Goal: Transaction & Acquisition: Purchase product/service

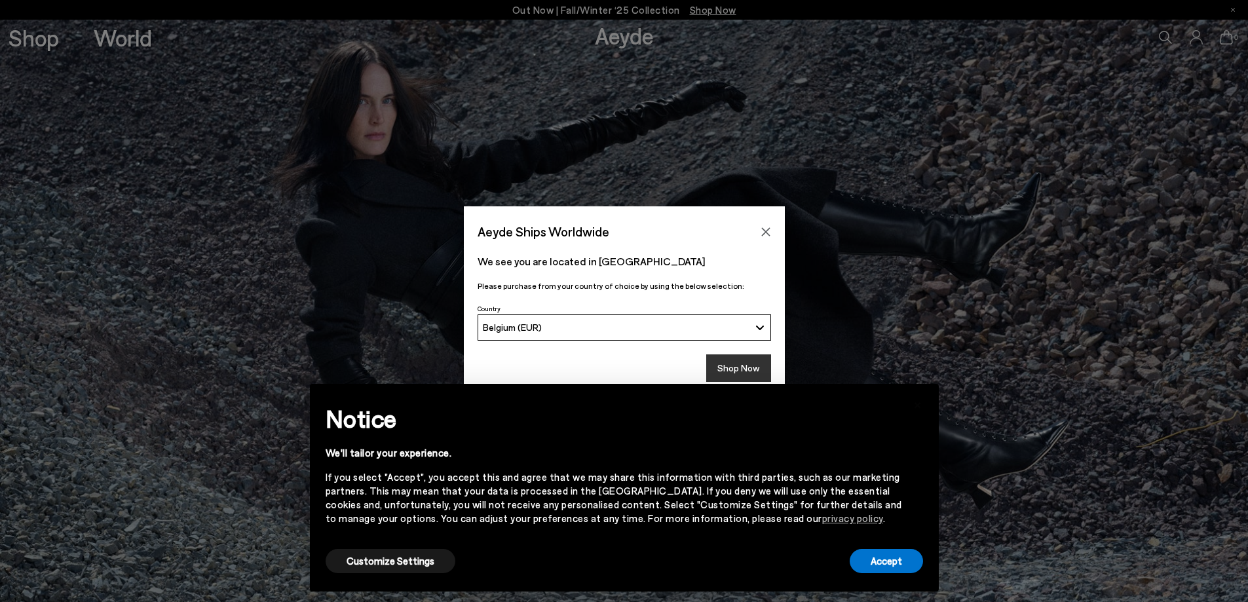
click at [737, 360] on button "Shop Now" at bounding box center [738, 368] width 65 height 28
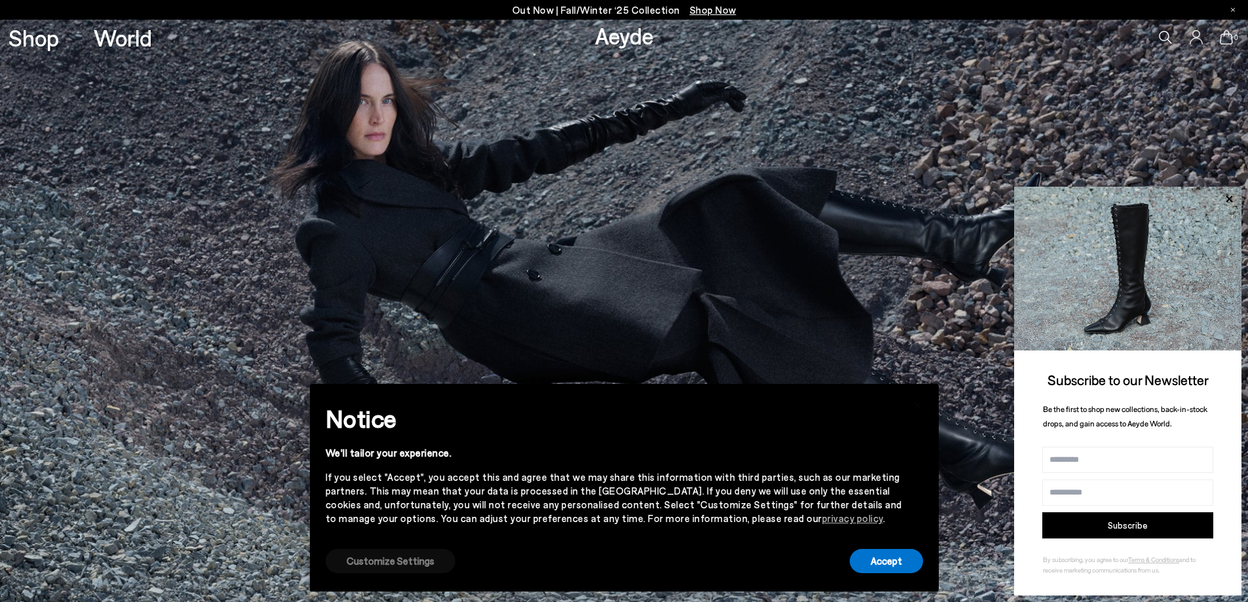
click at [396, 560] on button "Customize Settings" at bounding box center [391, 561] width 130 height 24
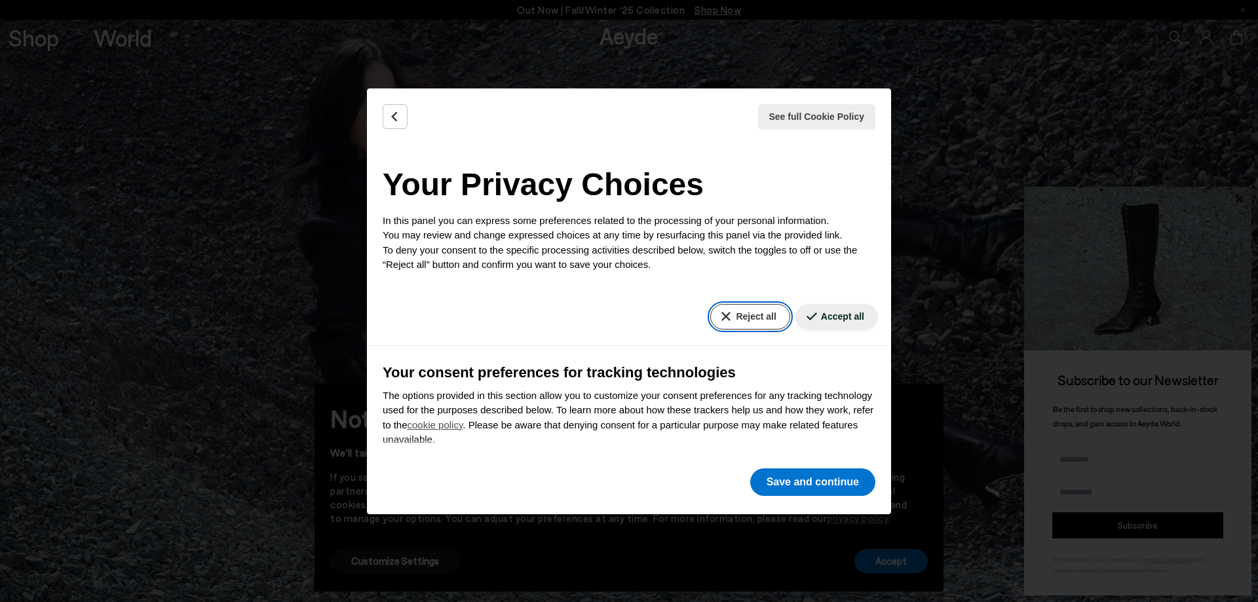
click at [732, 311] on button "Reject all" at bounding box center [749, 317] width 79 height 26
click at [830, 479] on button "Save and continue" at bounding box center [812, 483] width 125 height 28
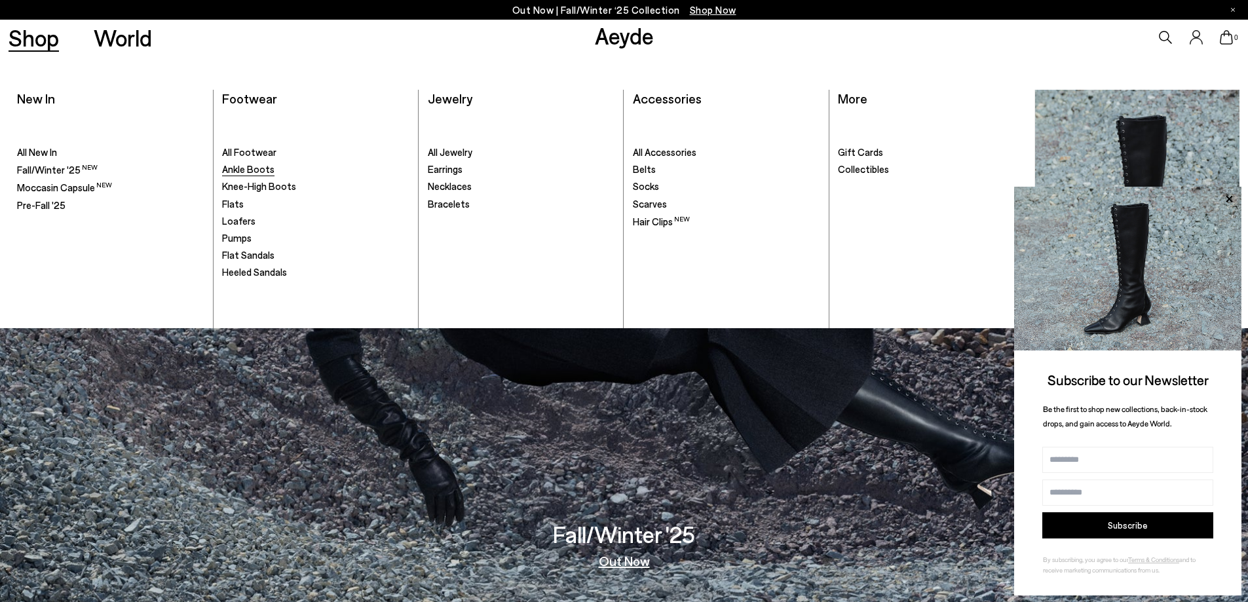
click at [267, 170] on span "Ankle Boots" at bounding box center [248, 169] width 52 height 12
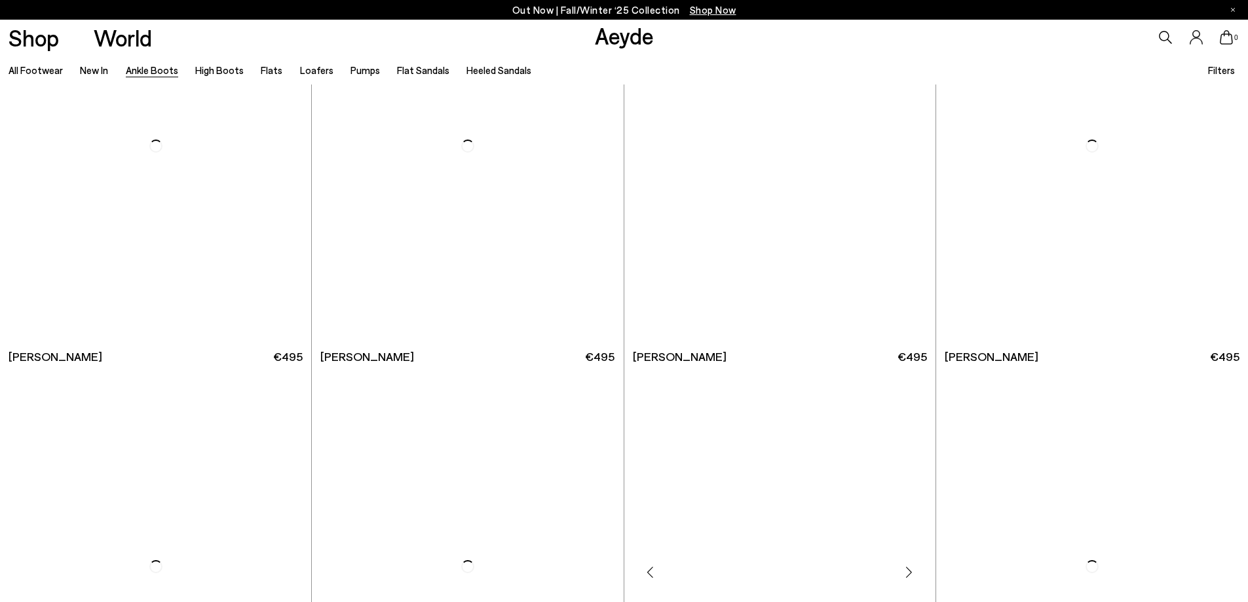
scroll to position [2883, 0]
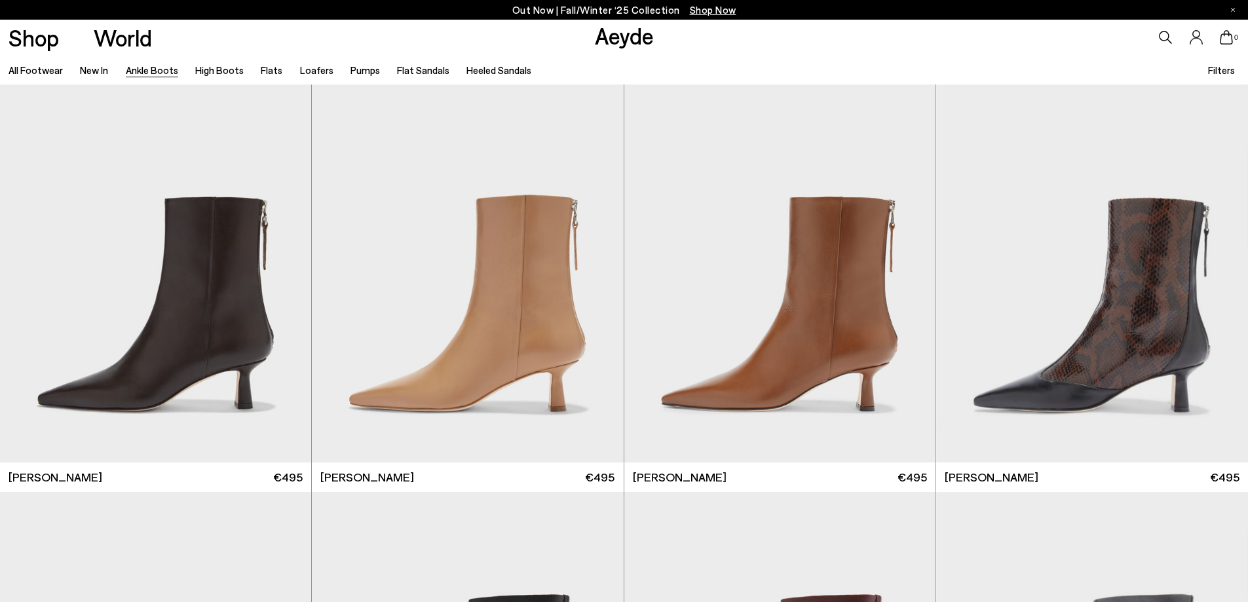
scroll to position [4718, 0]
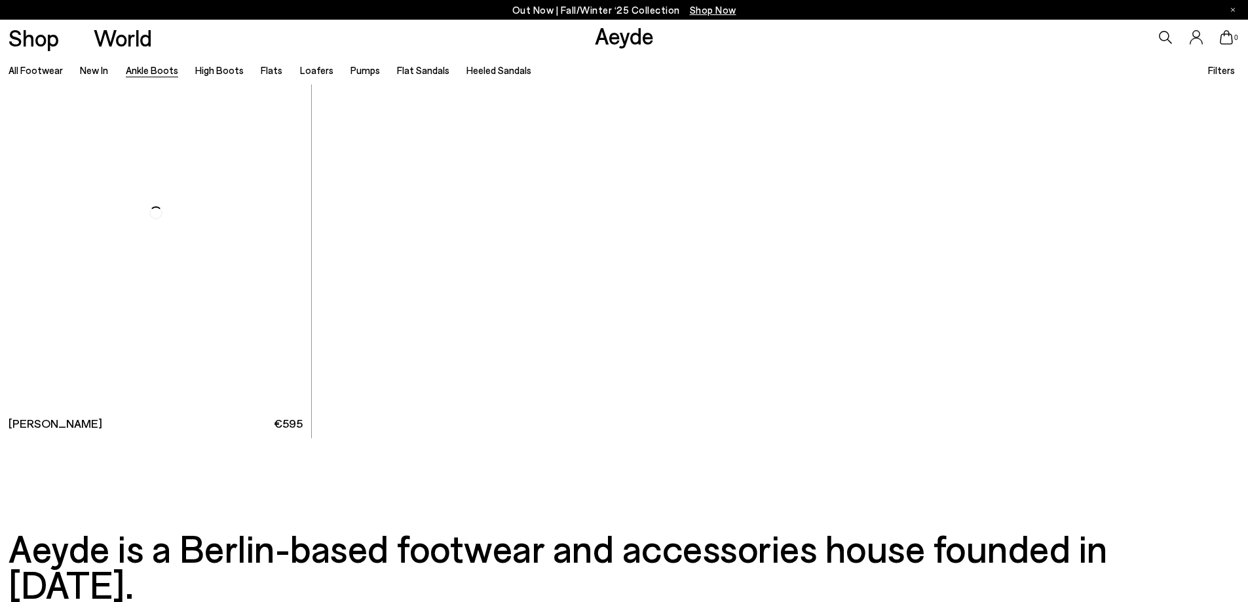
scroll to position [8846, 0]
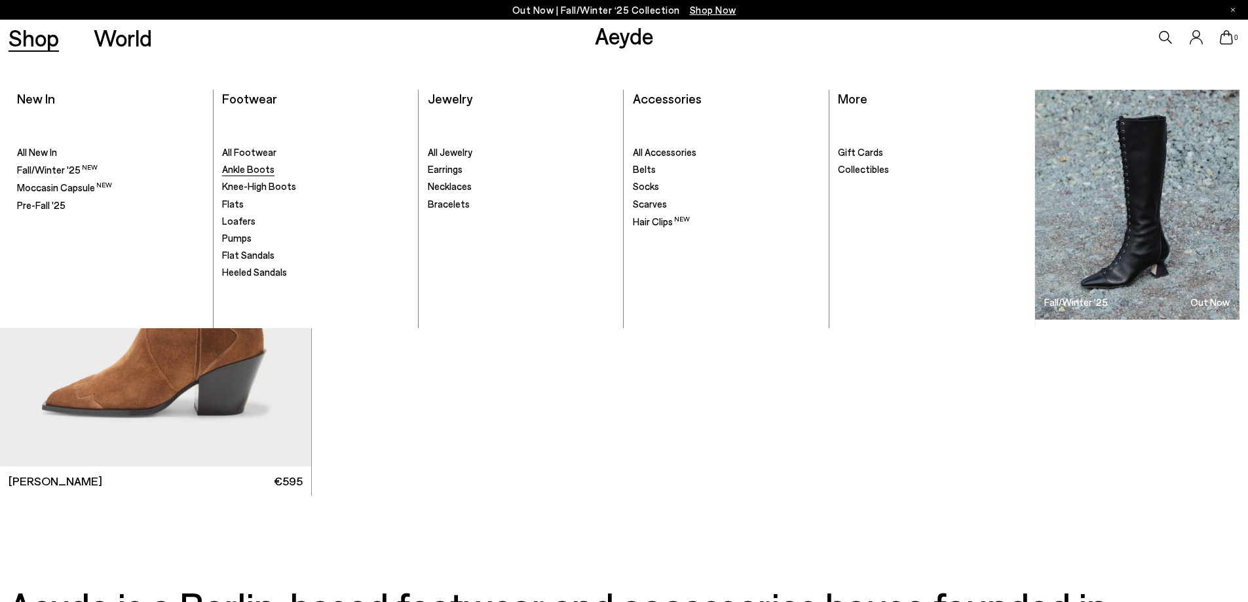
click at [248, 167] on span "Ankle Boots" at bounding box center [248, 169] width 52 height 12
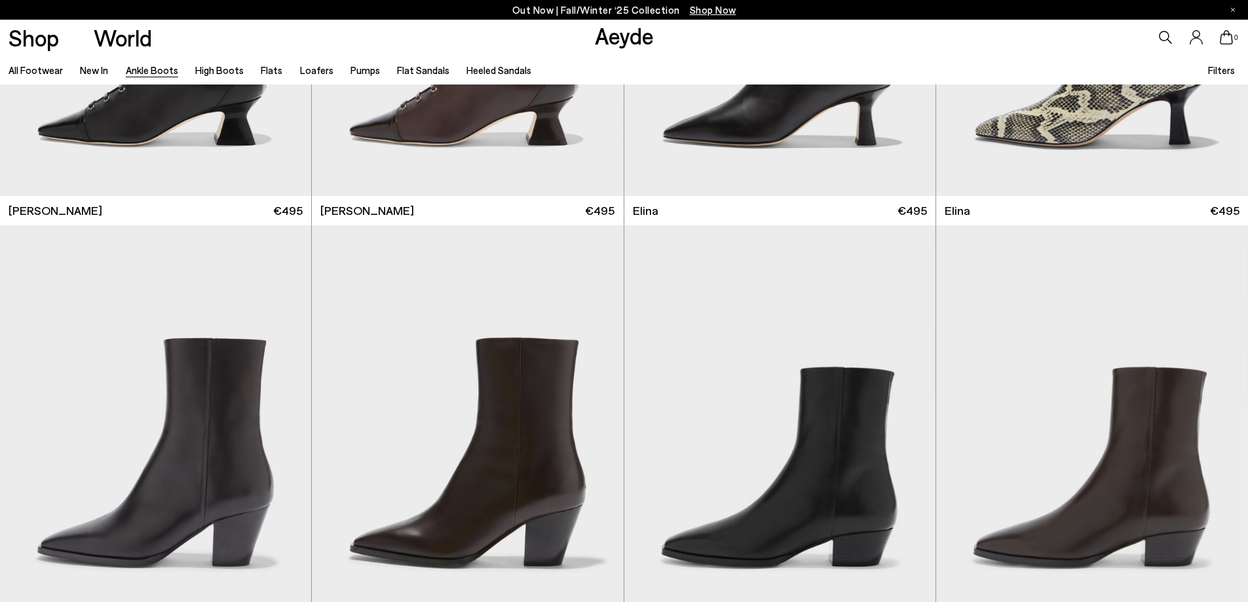
scroll to position [385, 0]
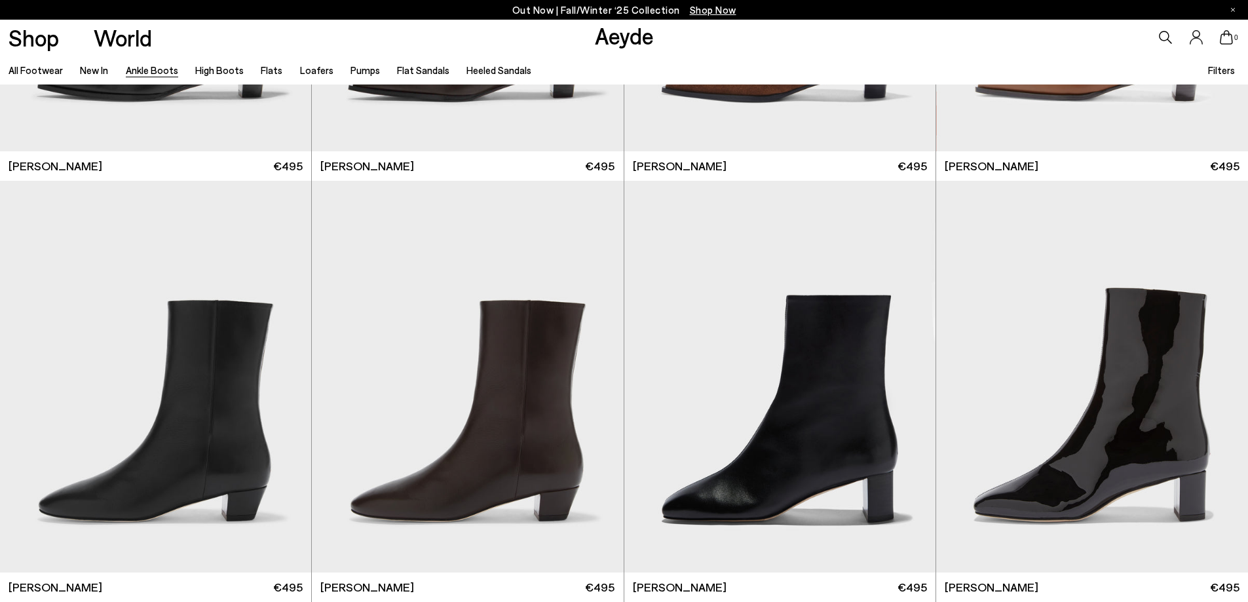
scroll to position [2910, 0]
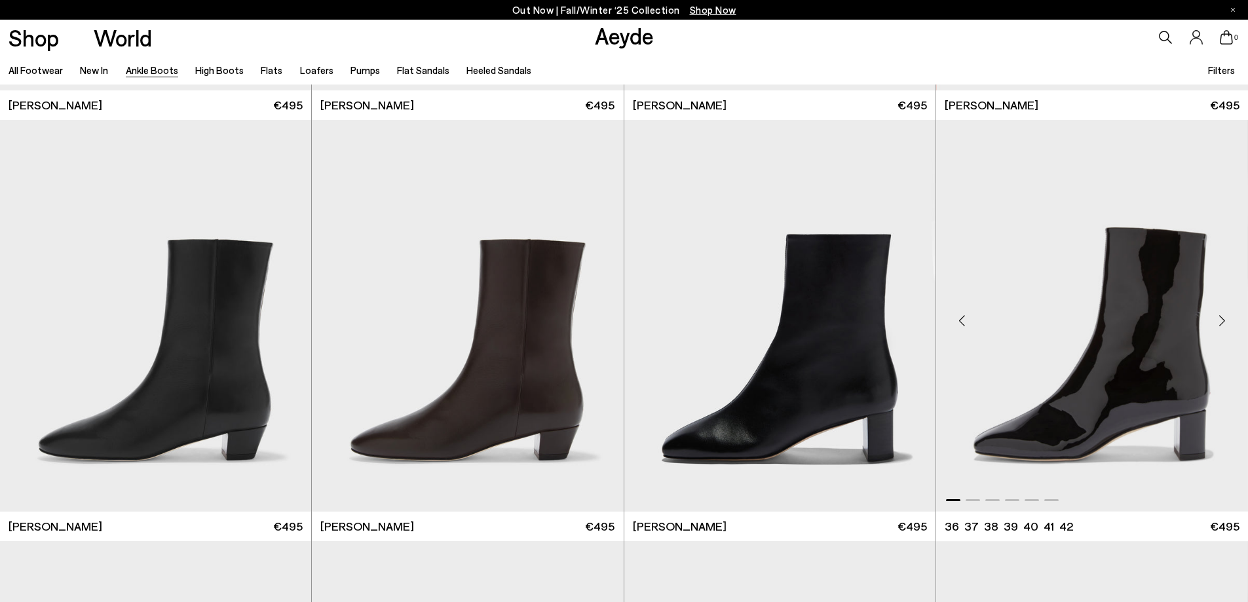
click at [1156, 346] on img "1 / 6" at bounding box center [1092, 315] width 312 height 391
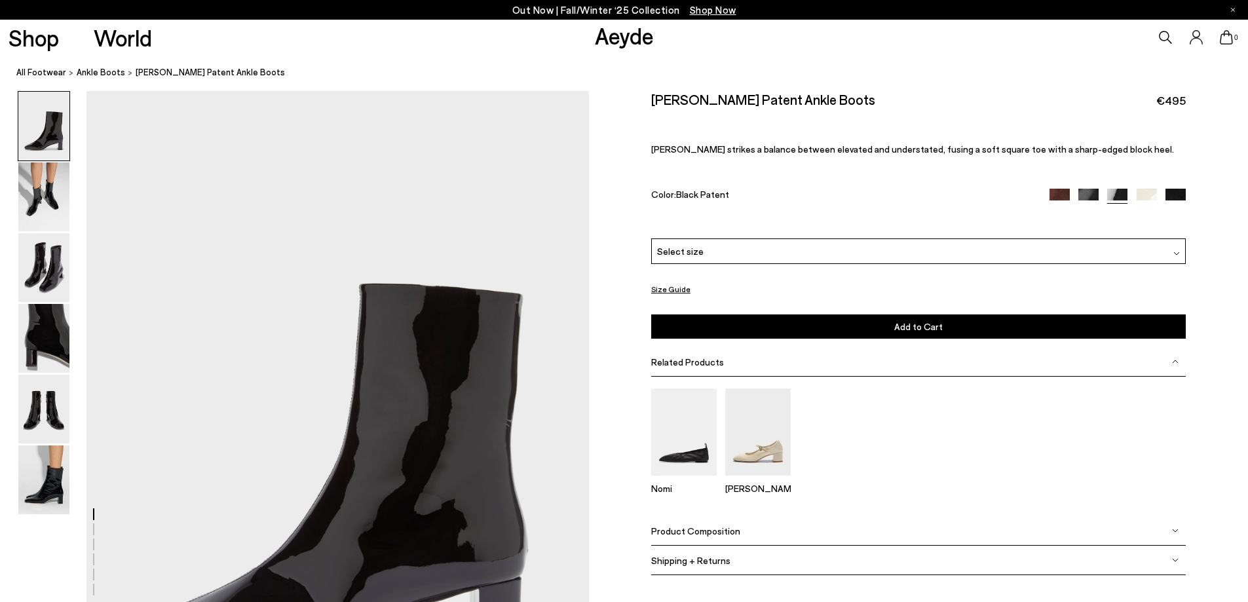
click at [825, 248] on div "Select size" at bounding box center [918, 252] width 535 height 26
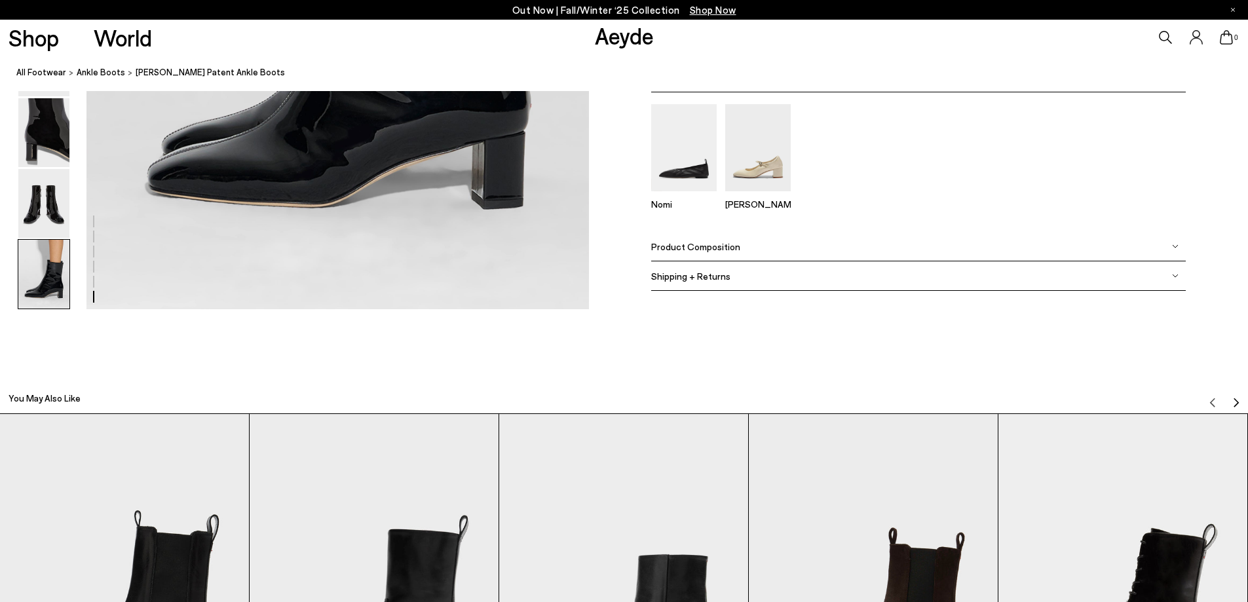
scroll to position [3793, 0]
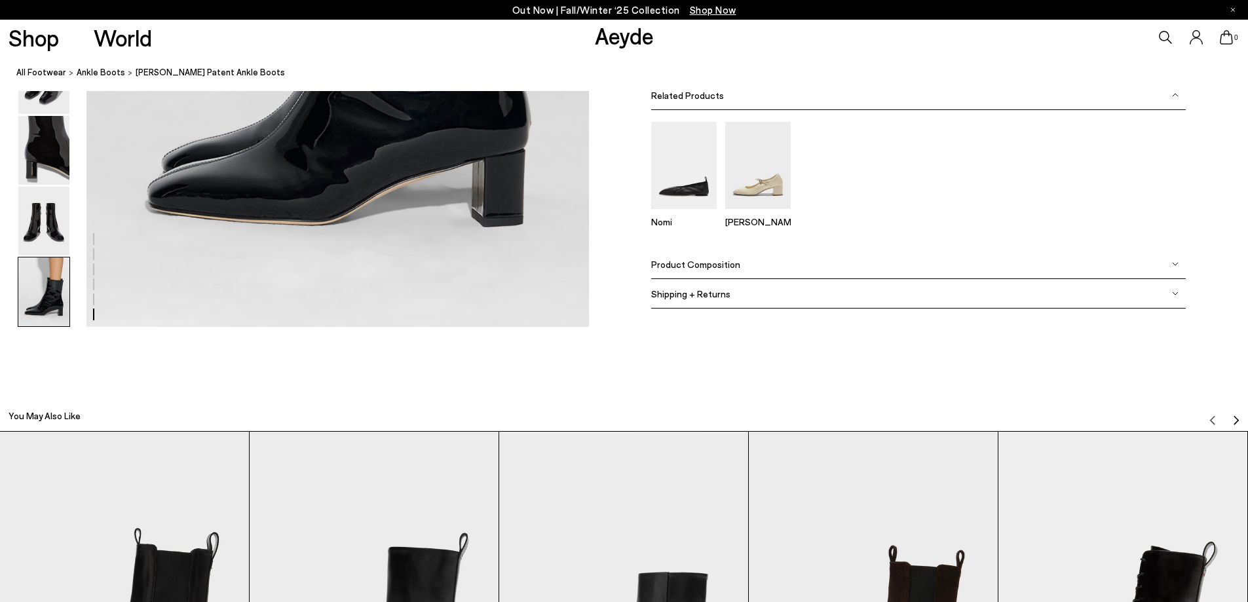
click at [707, 266] on span "Product Composition" at bounding box center [695, 264] width 89 height 11
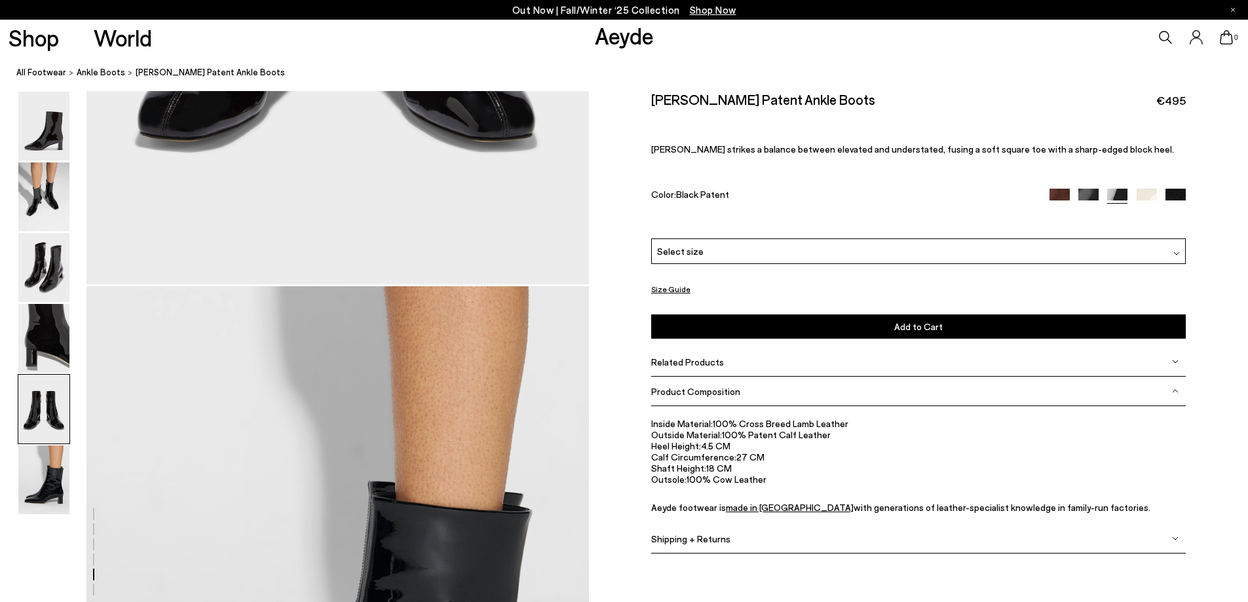
scroll to position [3111, 0]
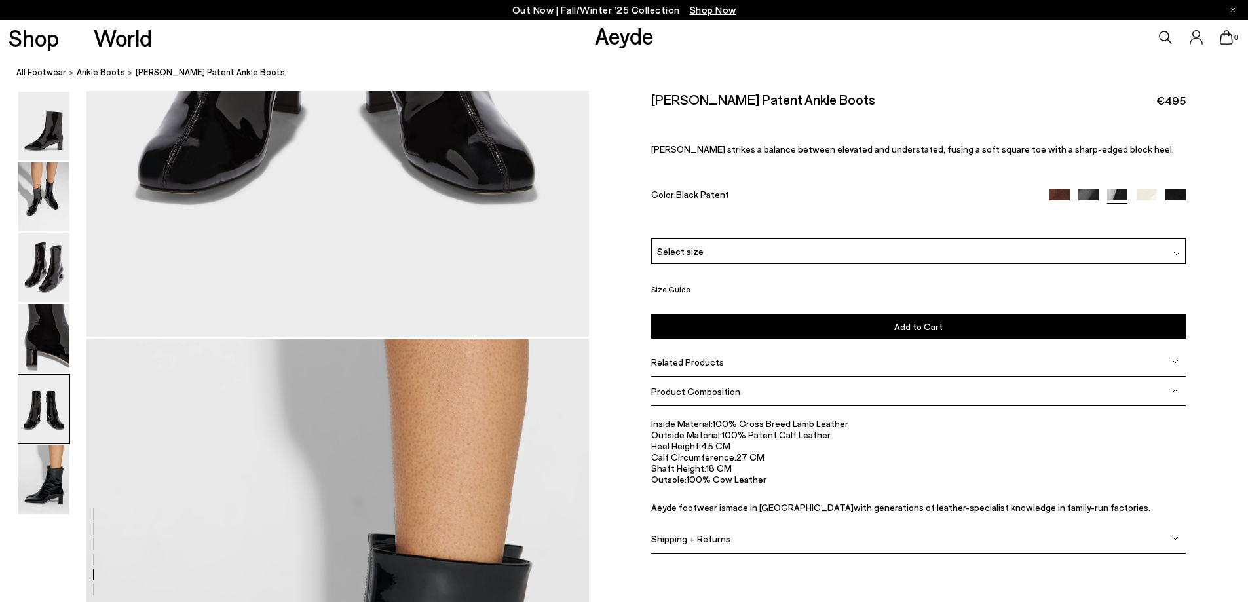
click at [1119, 194] on img at bounding box center [1117, 199] width 20 height 20
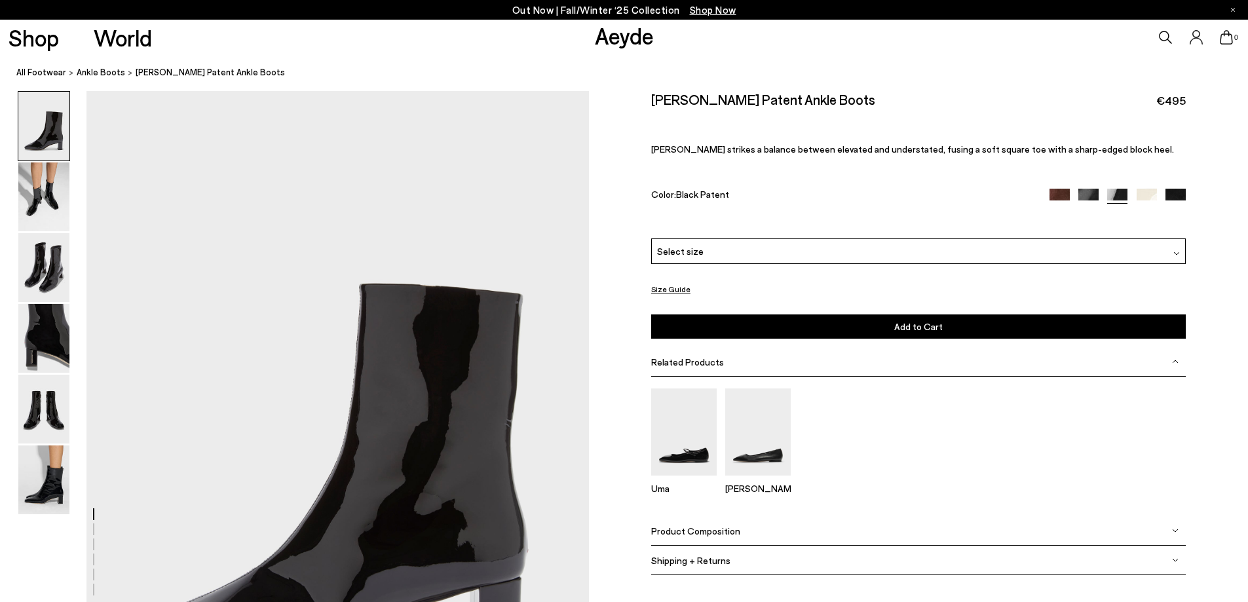
click at [1060, 192] on img at bounding box center [1060, 199] width 20 height 20
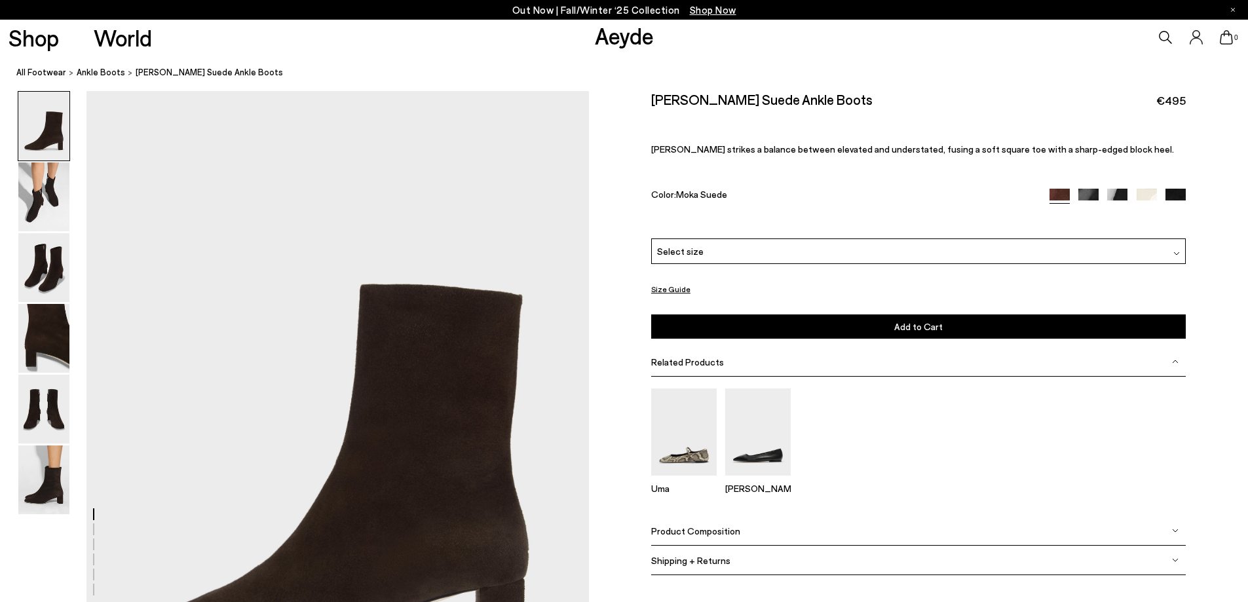
click at [1179, 194] on img at bounding box center [1176, 199] width 20 height 20
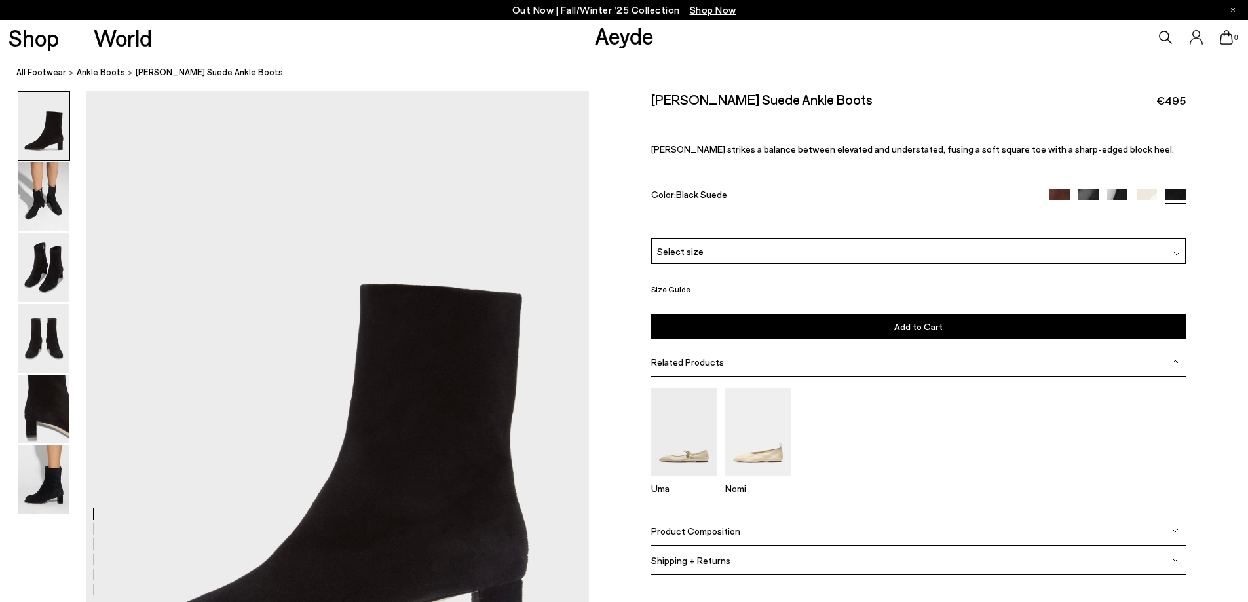
click at [1151, 195] on img at bounding box center [1147, 199] width 20 height 20
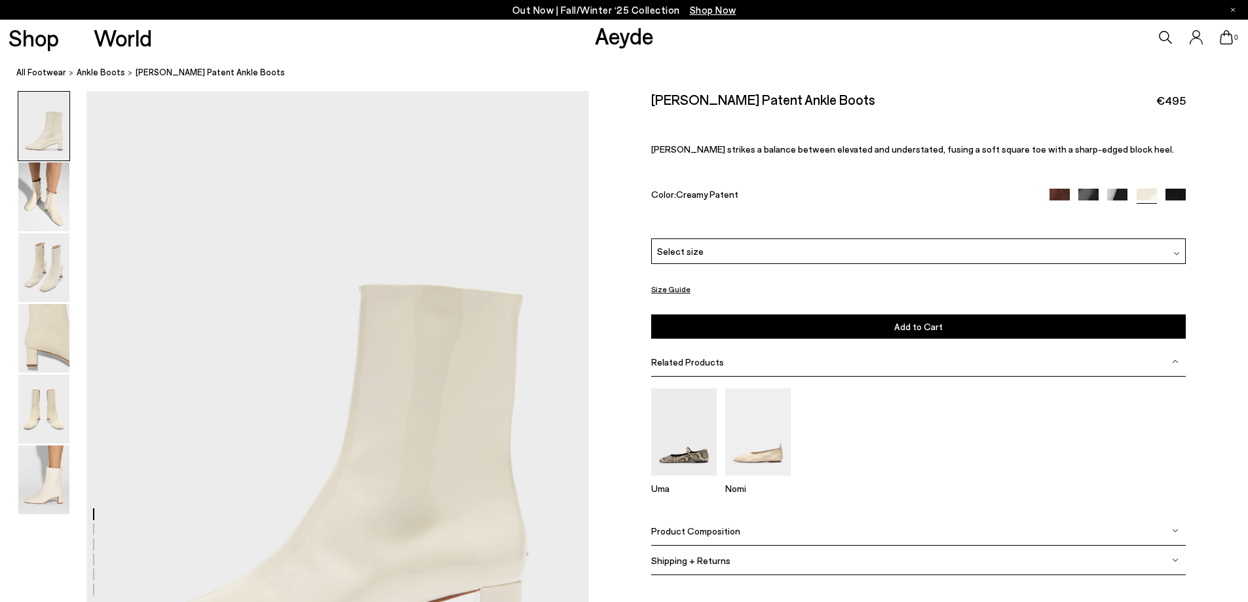
click at [1092, 193] on img at bounding box center [1089, 199] width 20 height 20
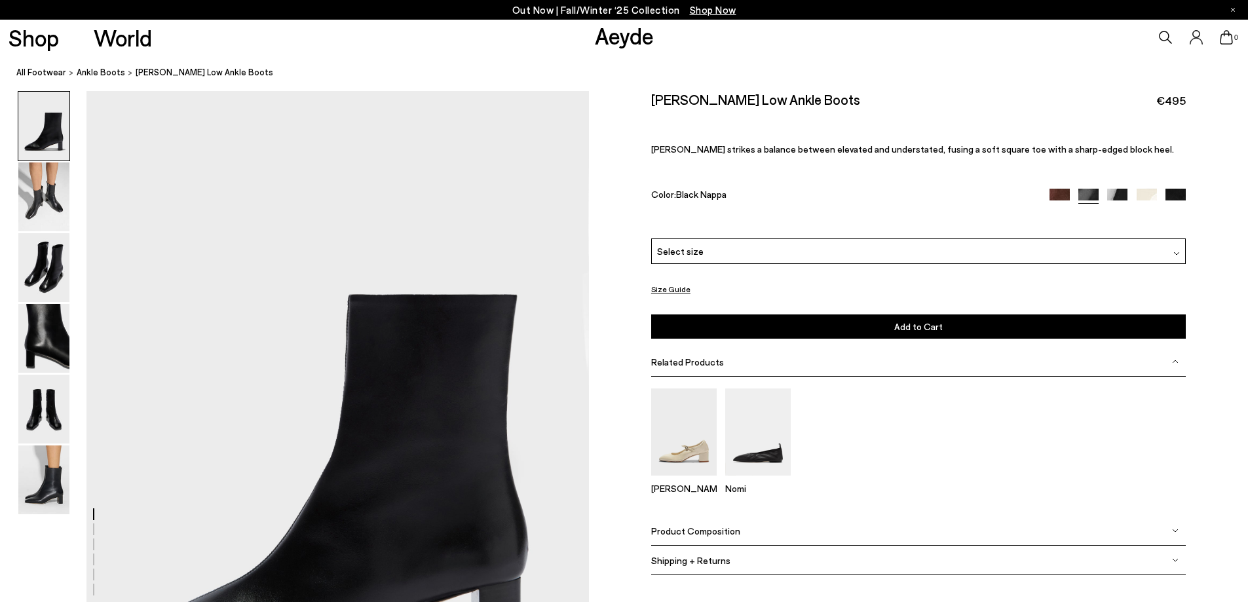
click at [1173, 195] on img at bounding box center [1176, 199] width 20 height 20
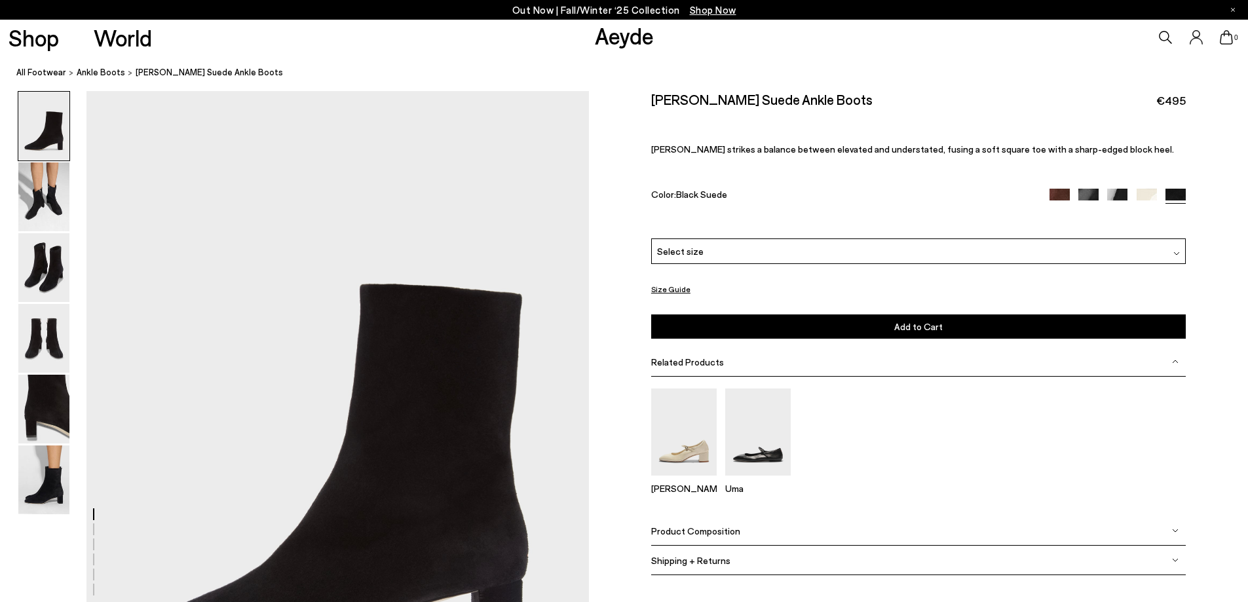
click at [1117, 193] on img at bounding box center [1117, 199] width 20 height 20
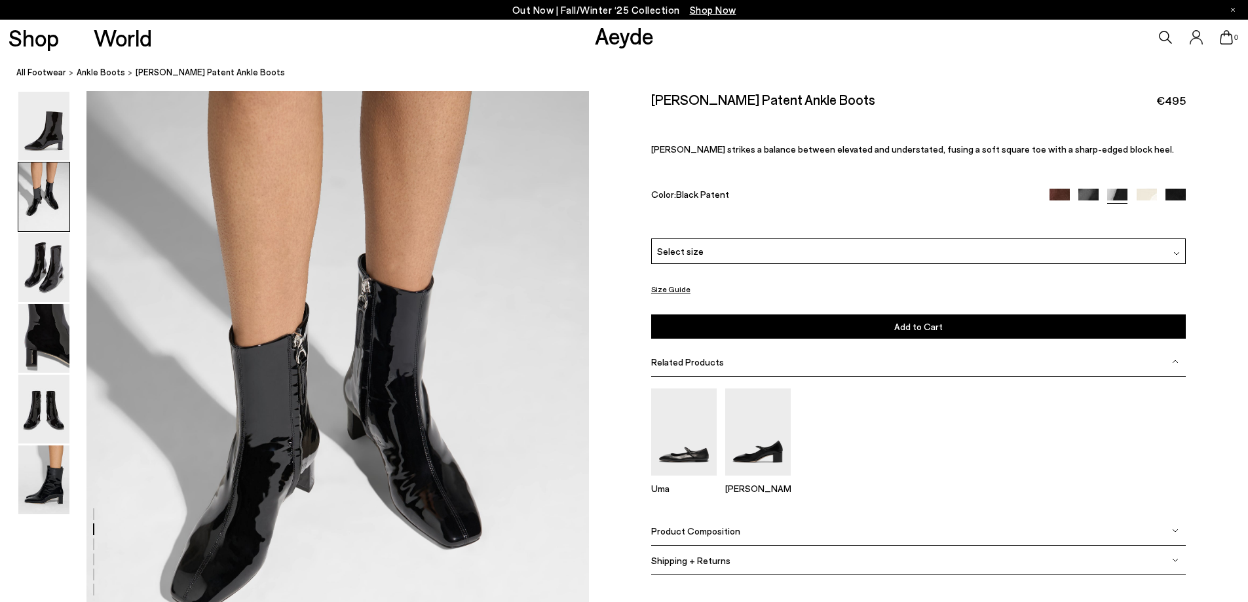
scroll to position [725, 0]
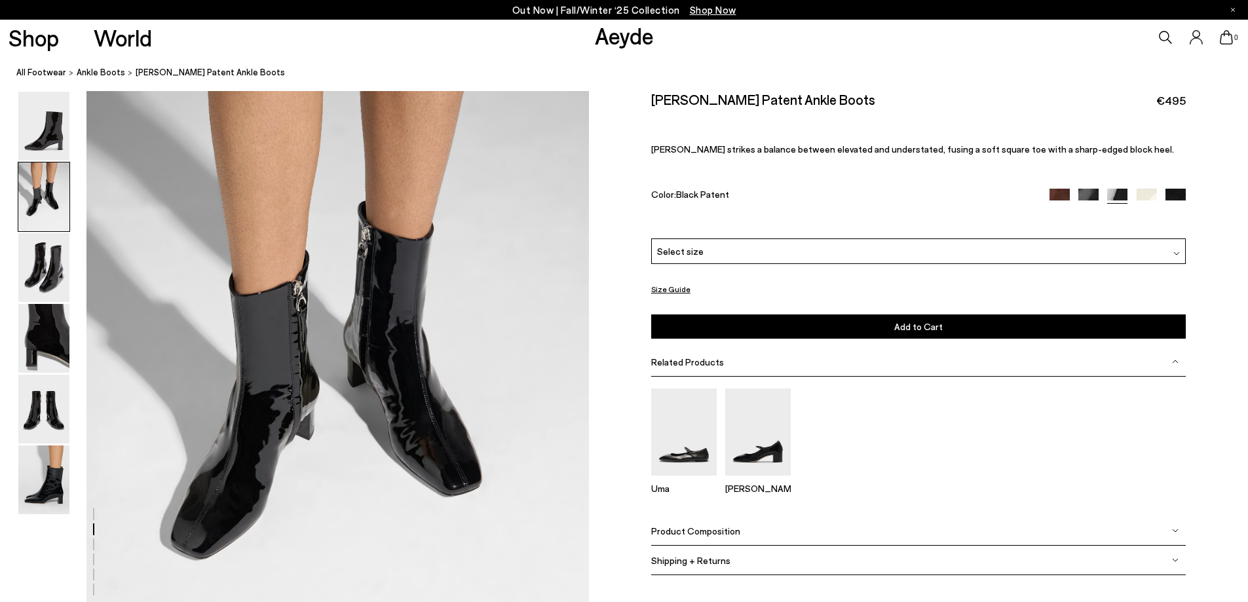
click at [41, 253] on img at bounding box center [43, 267] width 51 height 69
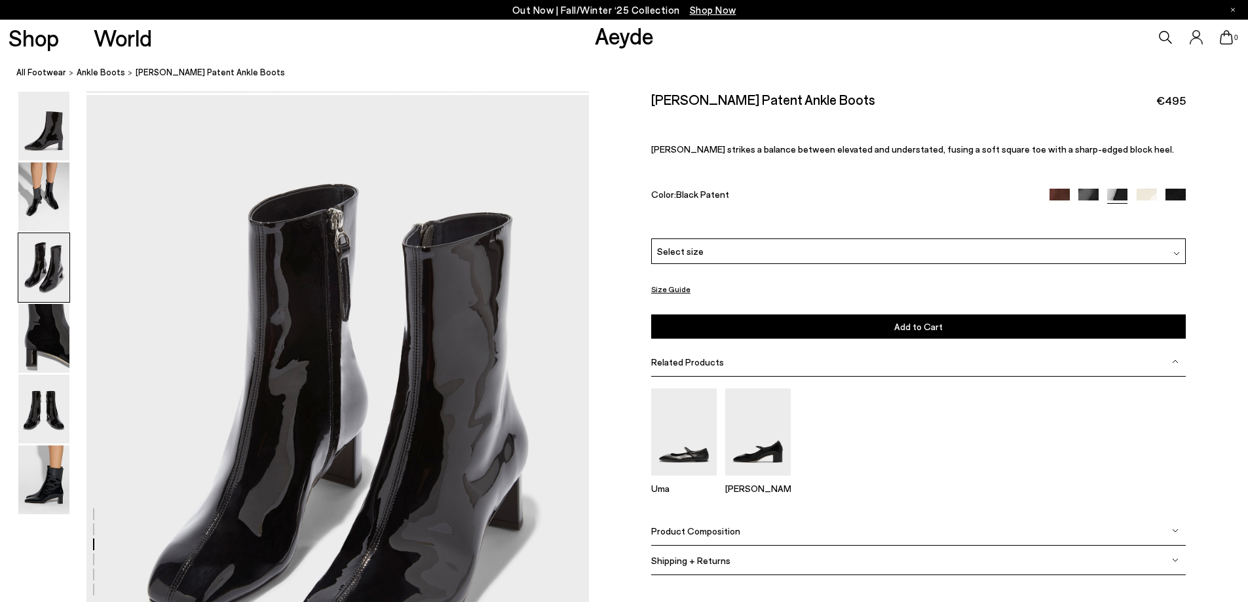
scroll to position [1345, 0]
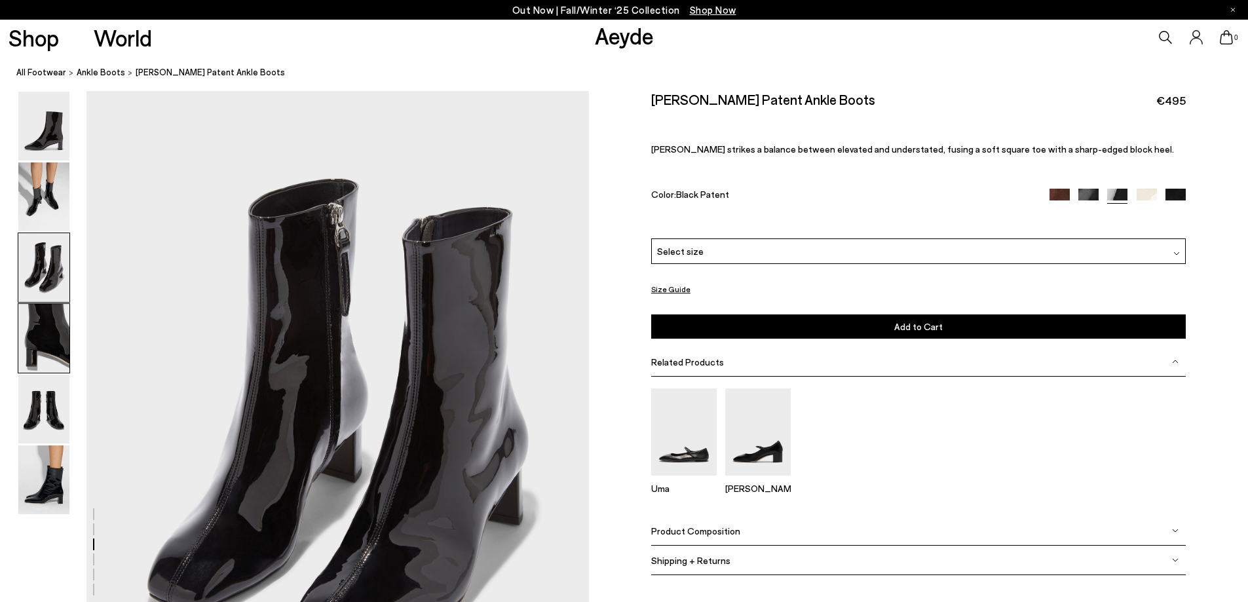
click at [40, 315] on img at bounding box center [43, 338] width 51 height 69
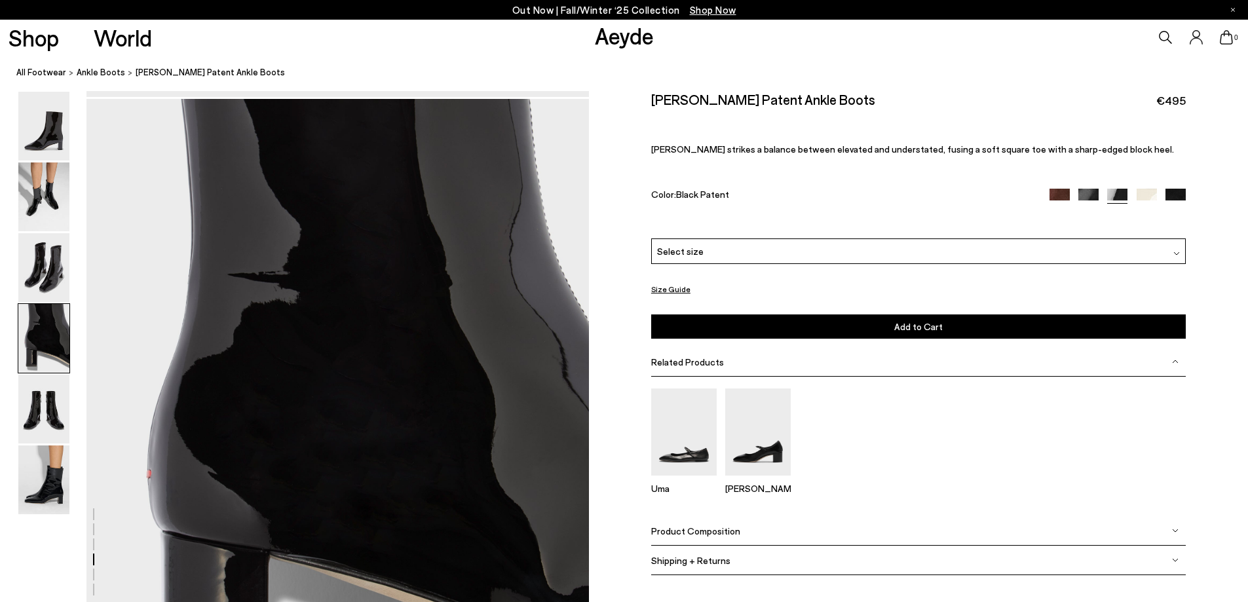
scroll to position [2016, 0]
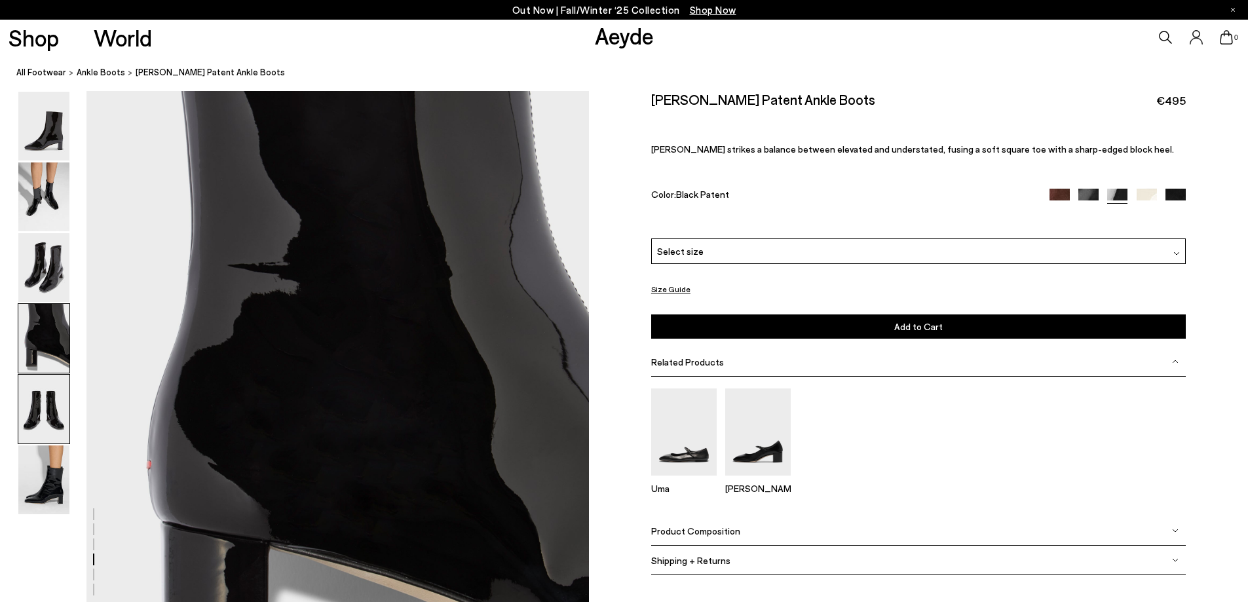
click at [47, 400] on img at bounding box center [43, 409] width 51 height 69
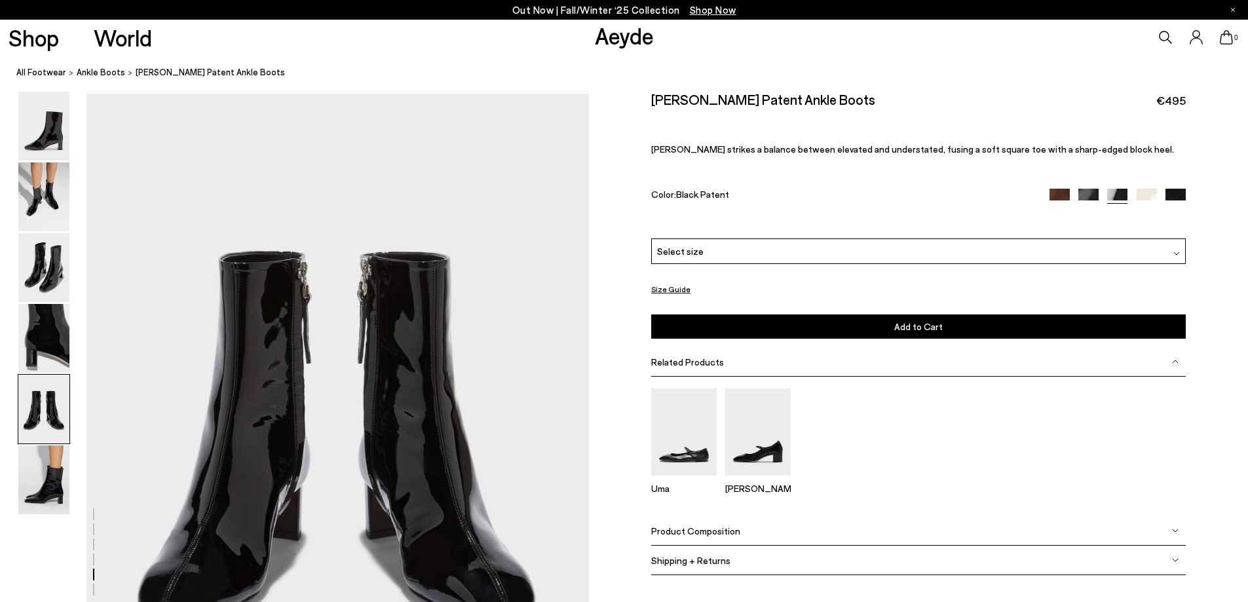
scroll to position [2688, 0]
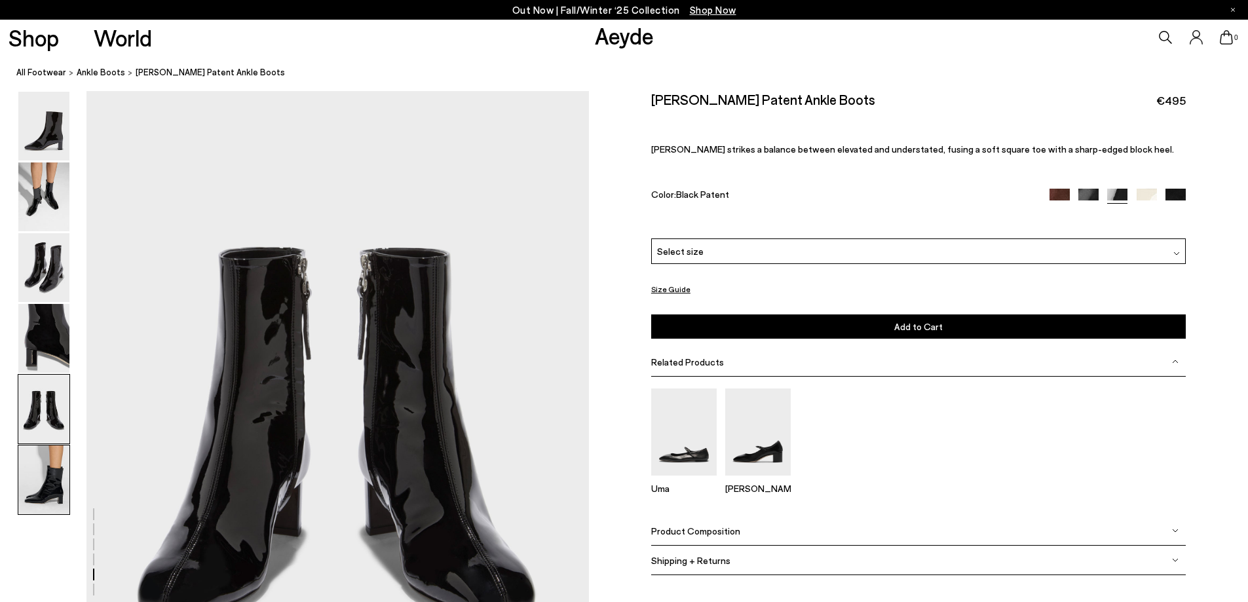
click at [52, 479] on img at bounding box center [43, 480] width 51 height 69
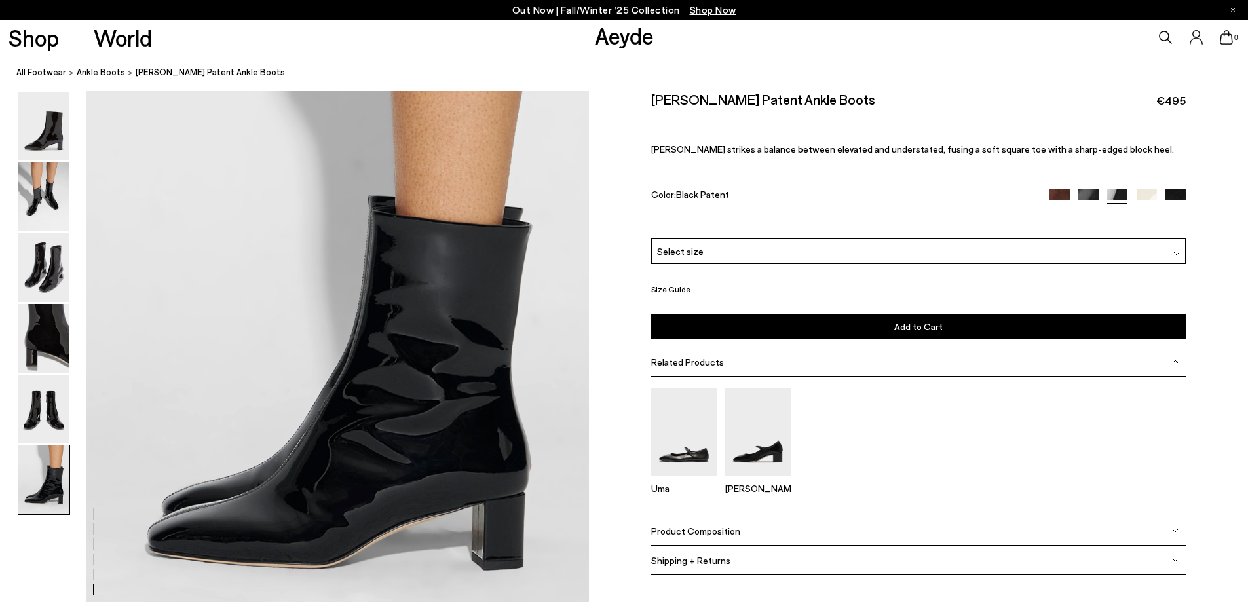
scroll to position [3450, 0]
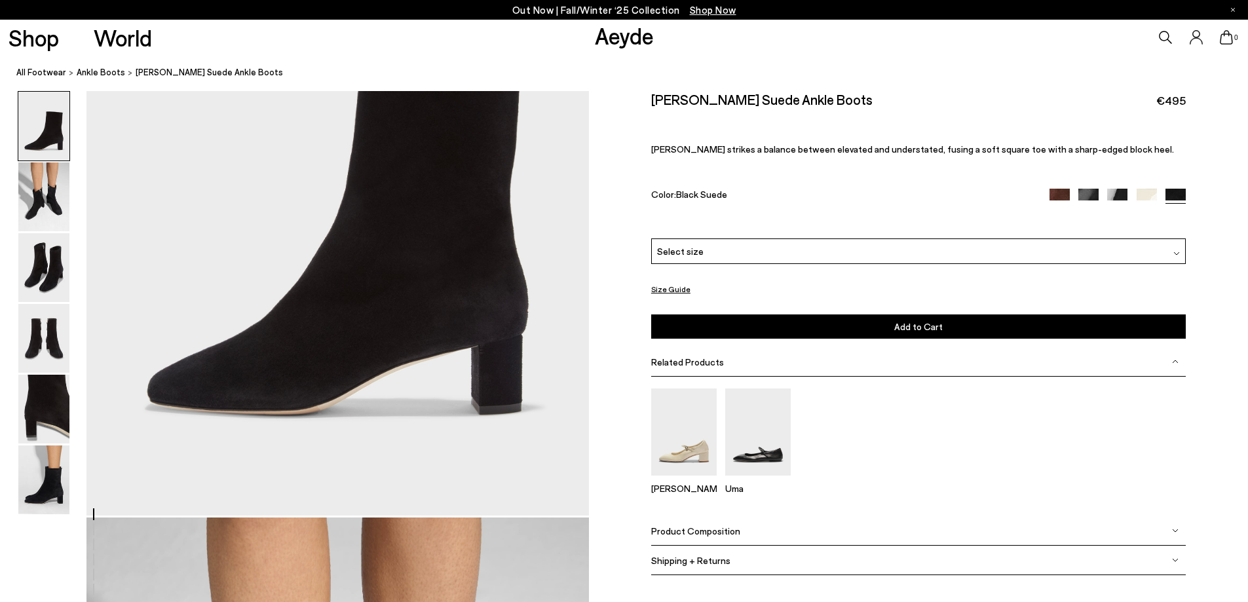
scroll to position [223, 0]
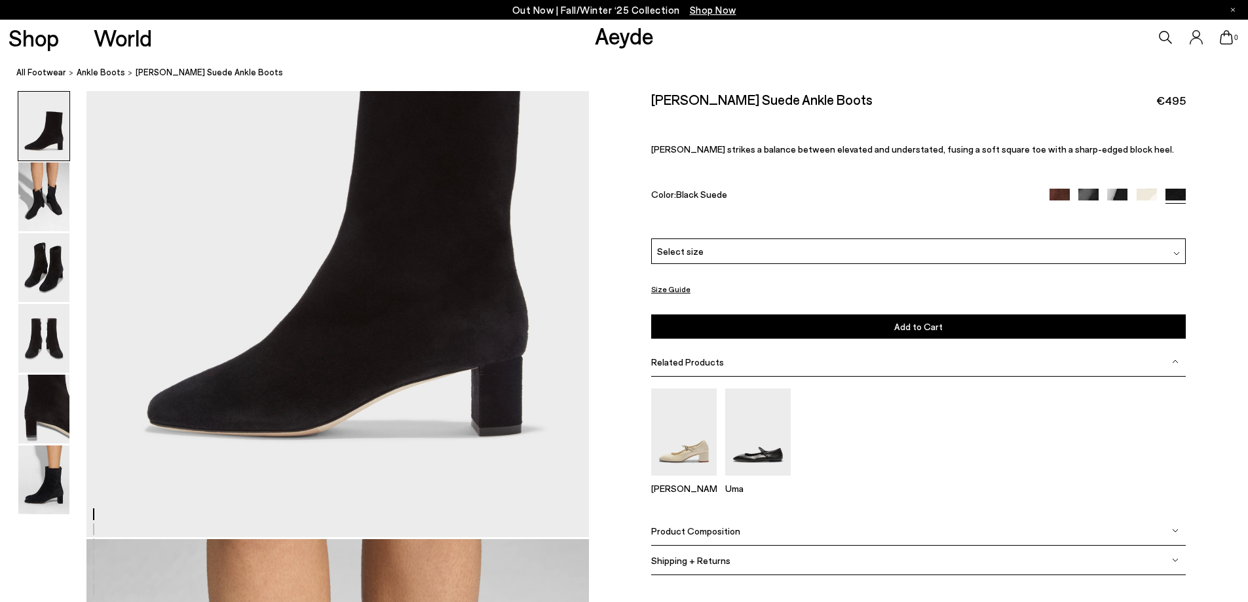
click at [1081, 197] on img at bounding box center [1089, 199] width 20 height 20
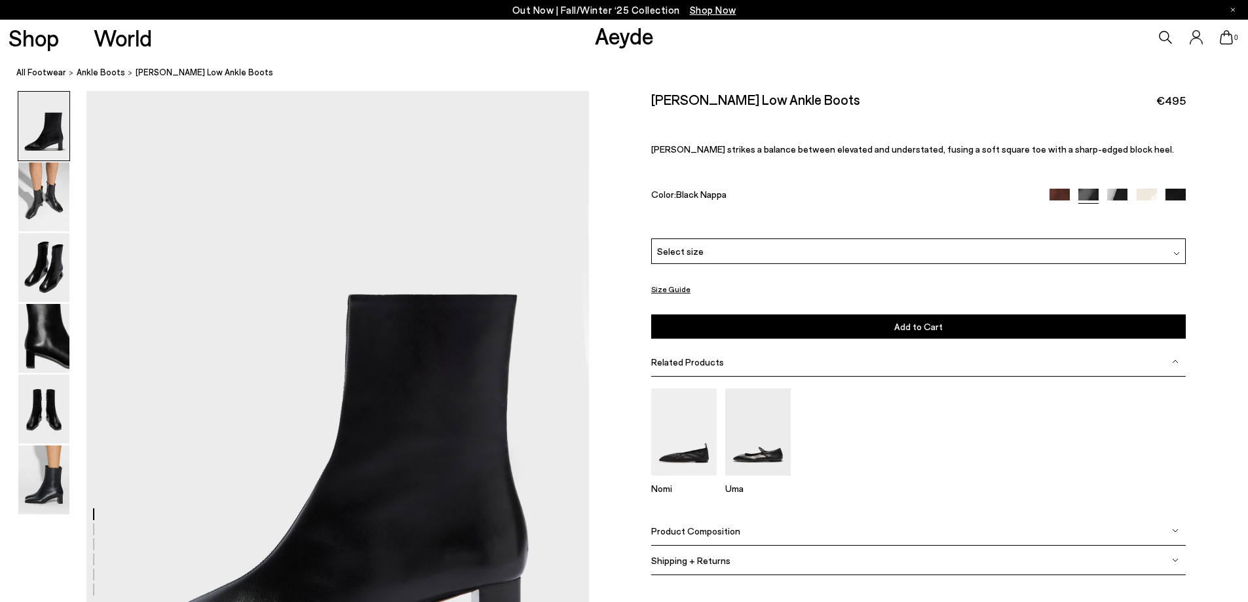
click at [1117, 194] on img at bounding box center [1117, 199] width 20 height 20
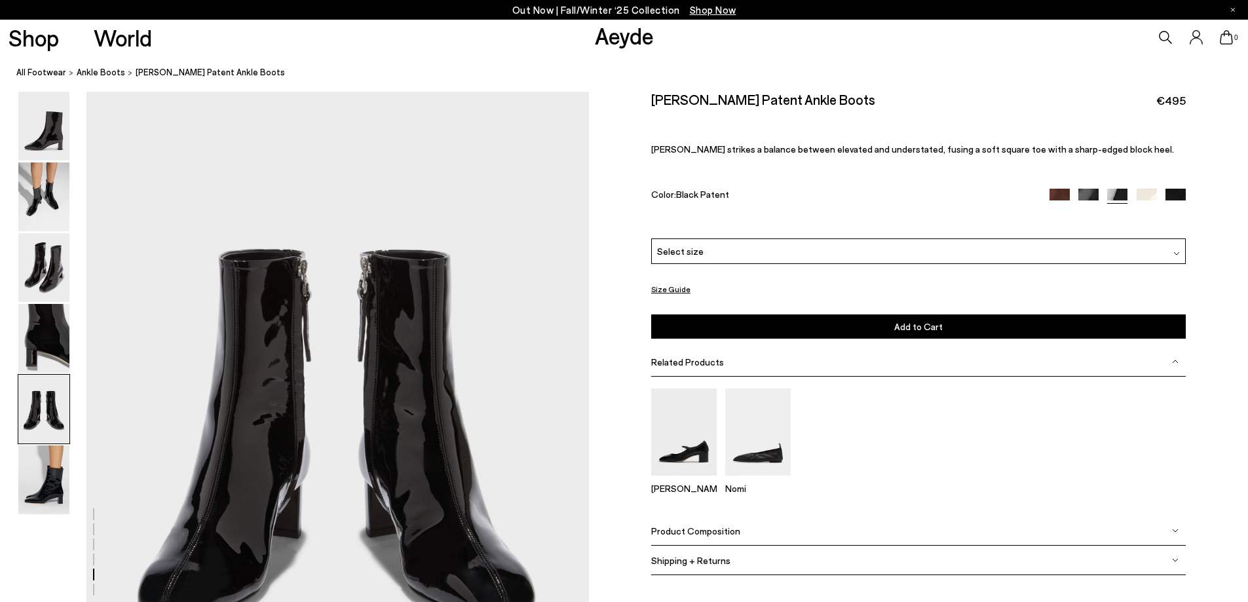
scroll to position [2949, 0]
